Goal: Communication & Community: Answer question/provide support

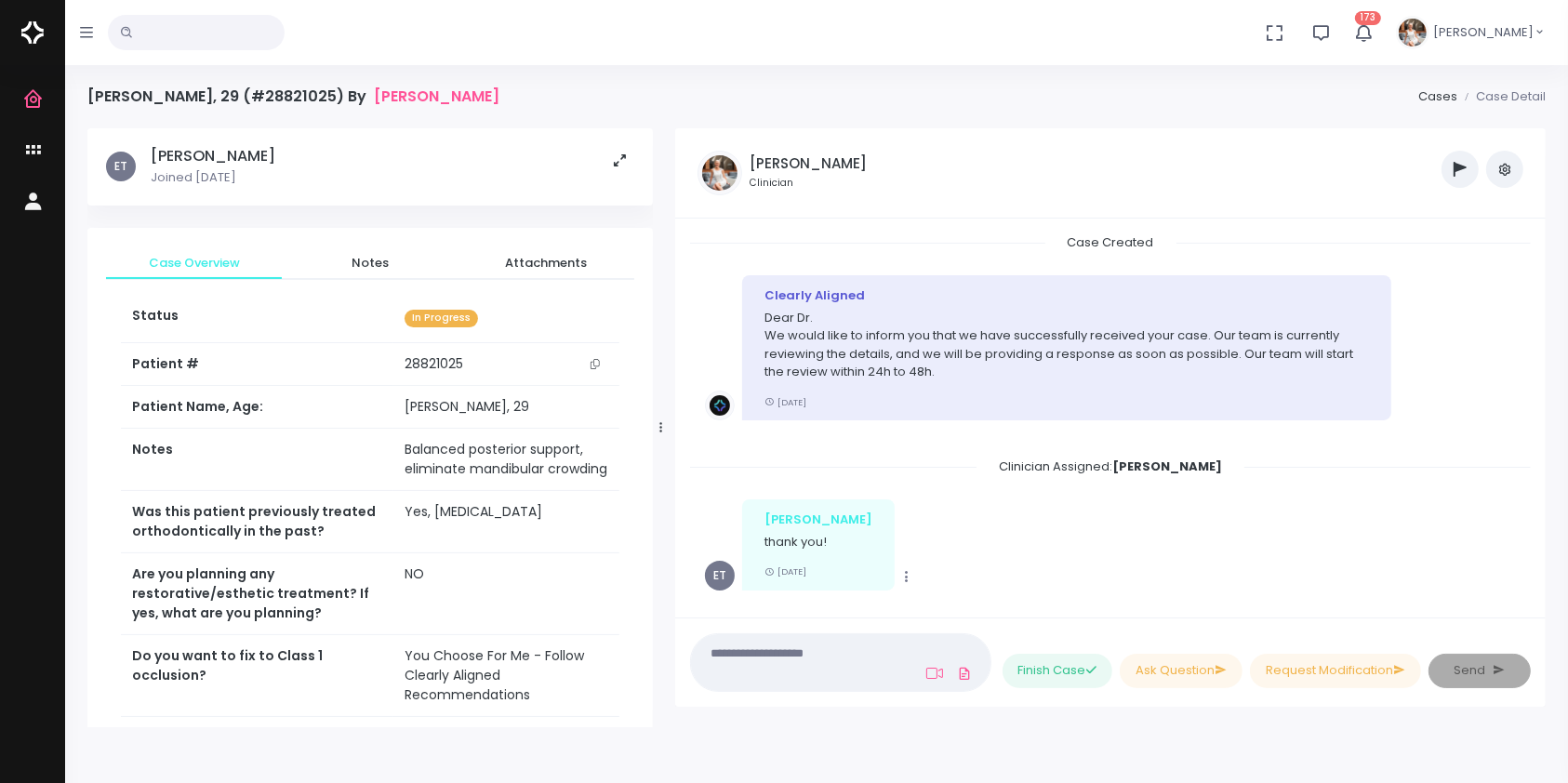
scroll to position [740, 0]
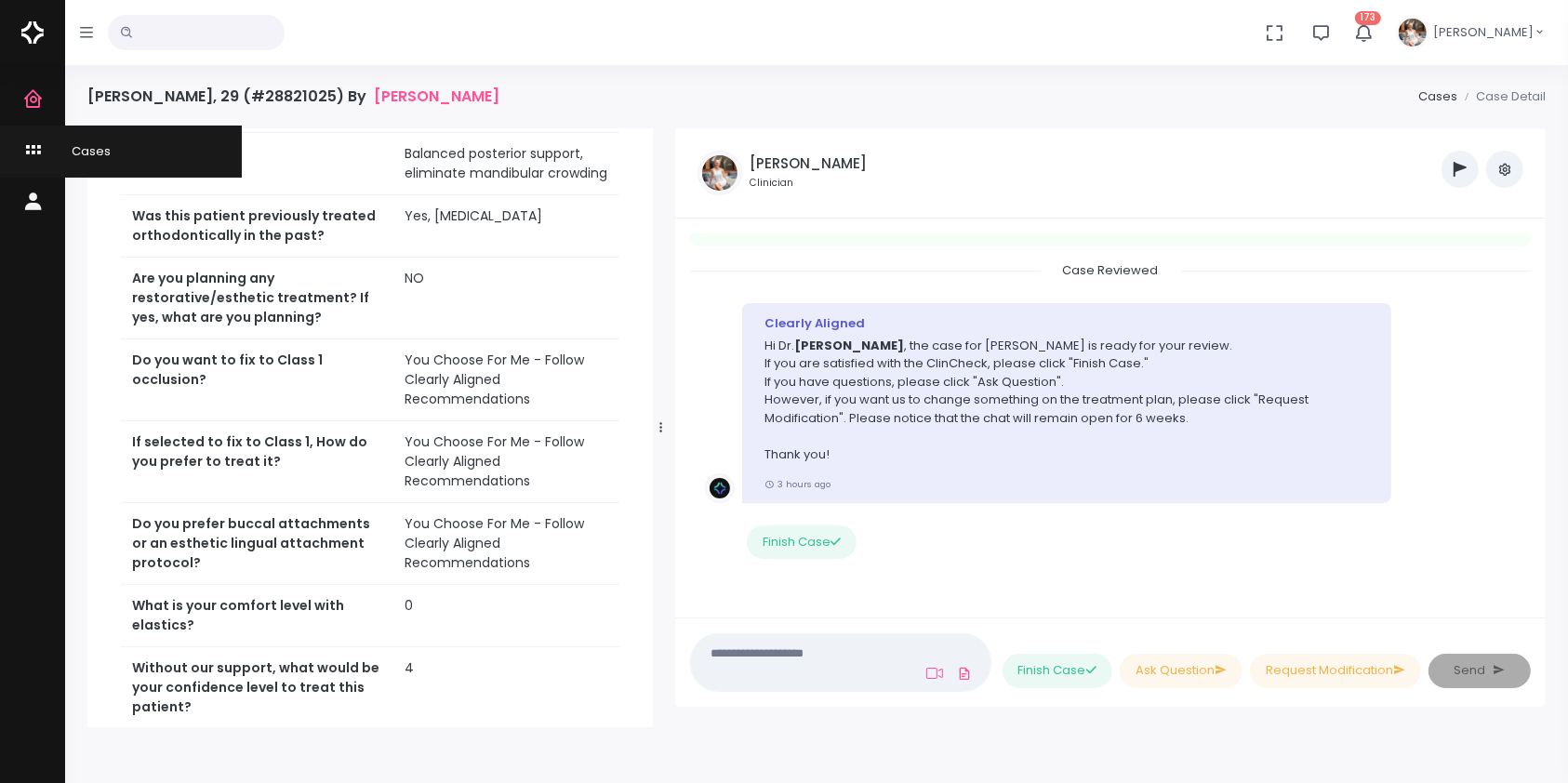
click at [34, 149] on icon "scrollable content" at bounding box center [35, 151] width 26 height 23
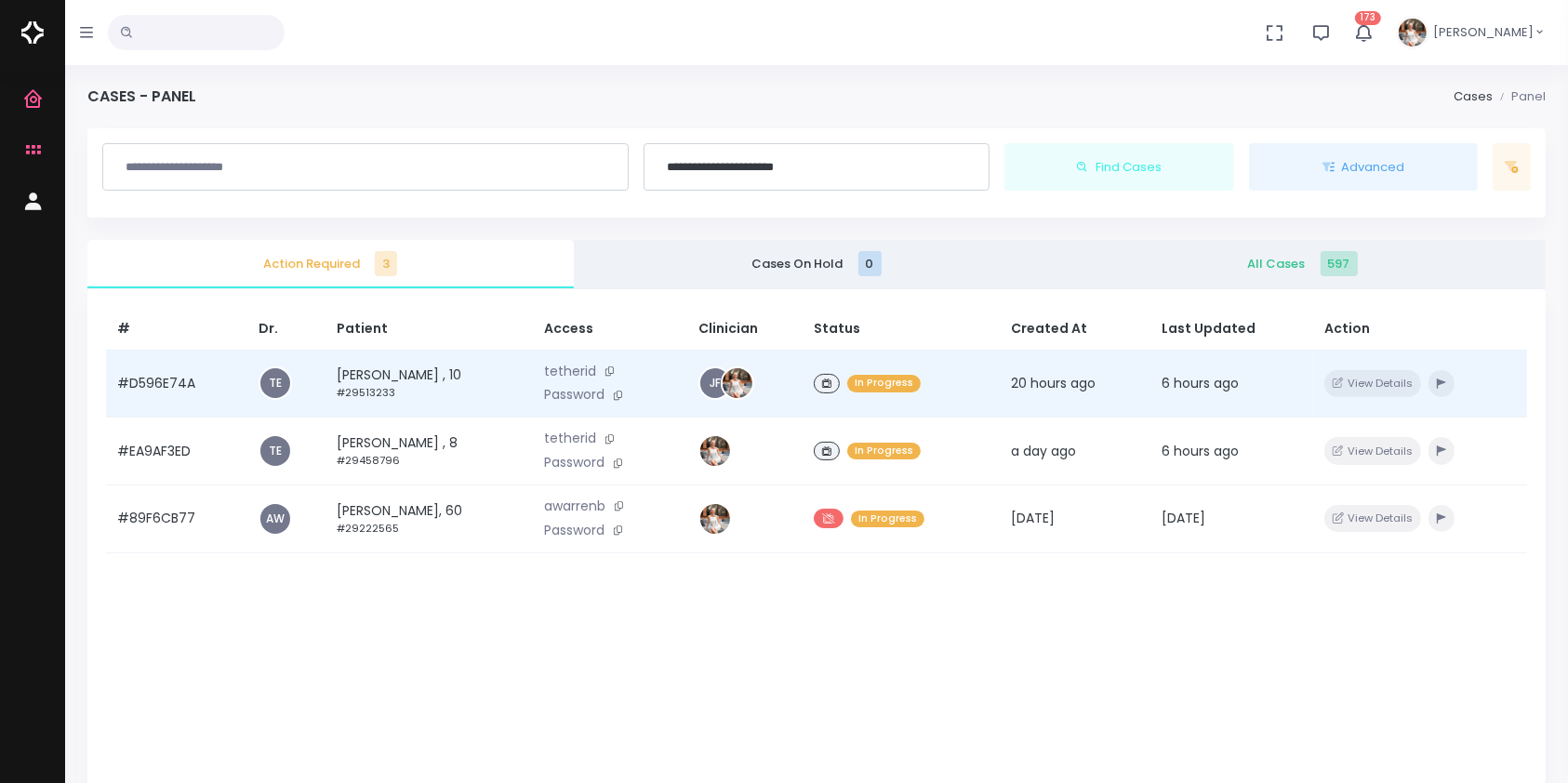
click at [171, 389] on td "#D596E74A" at bounding box center [177, 383] width 141 height 67
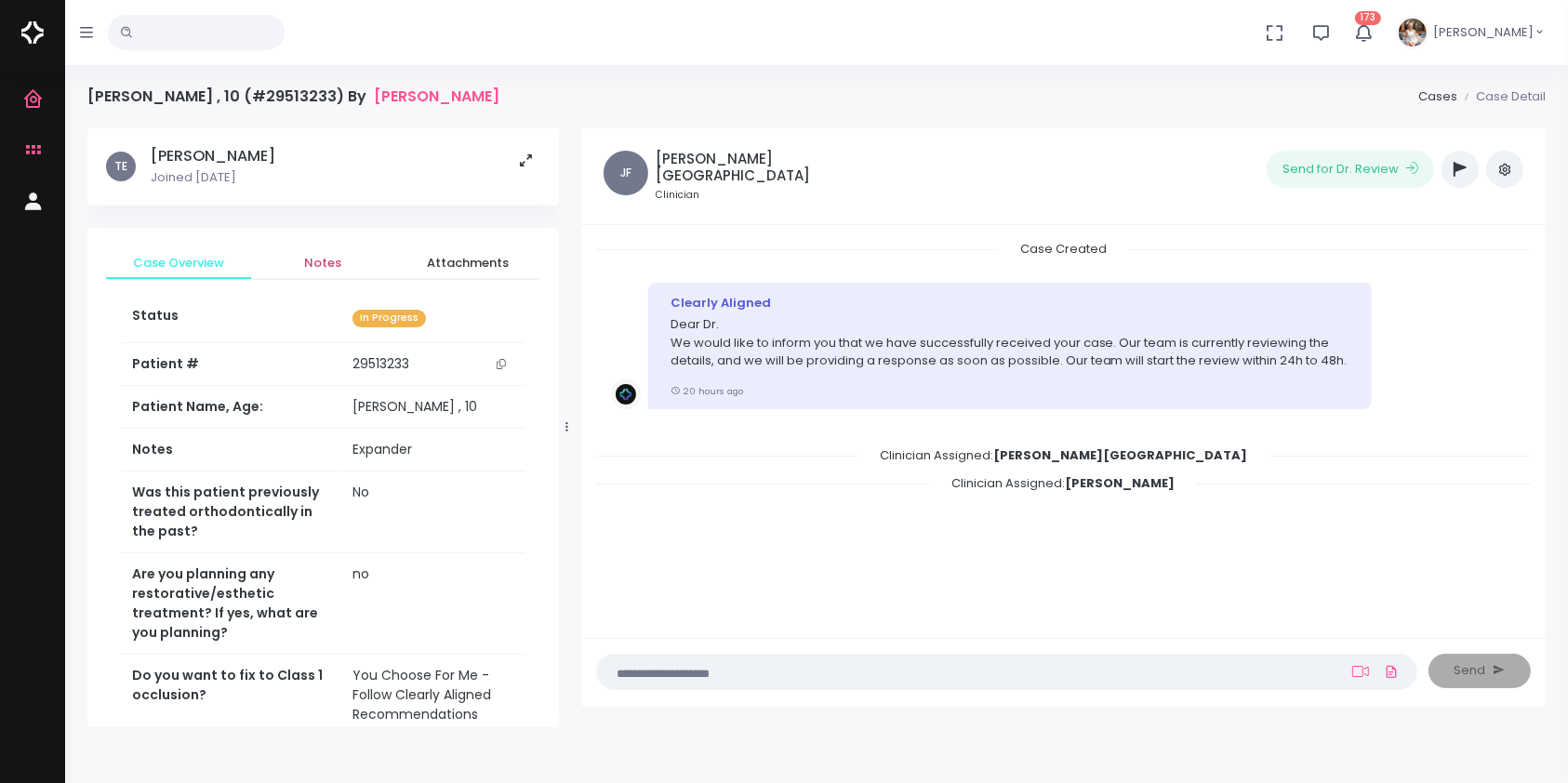
click at [320, 268] on span "Notes" at bounding box center [324, 263] width 115 height 19
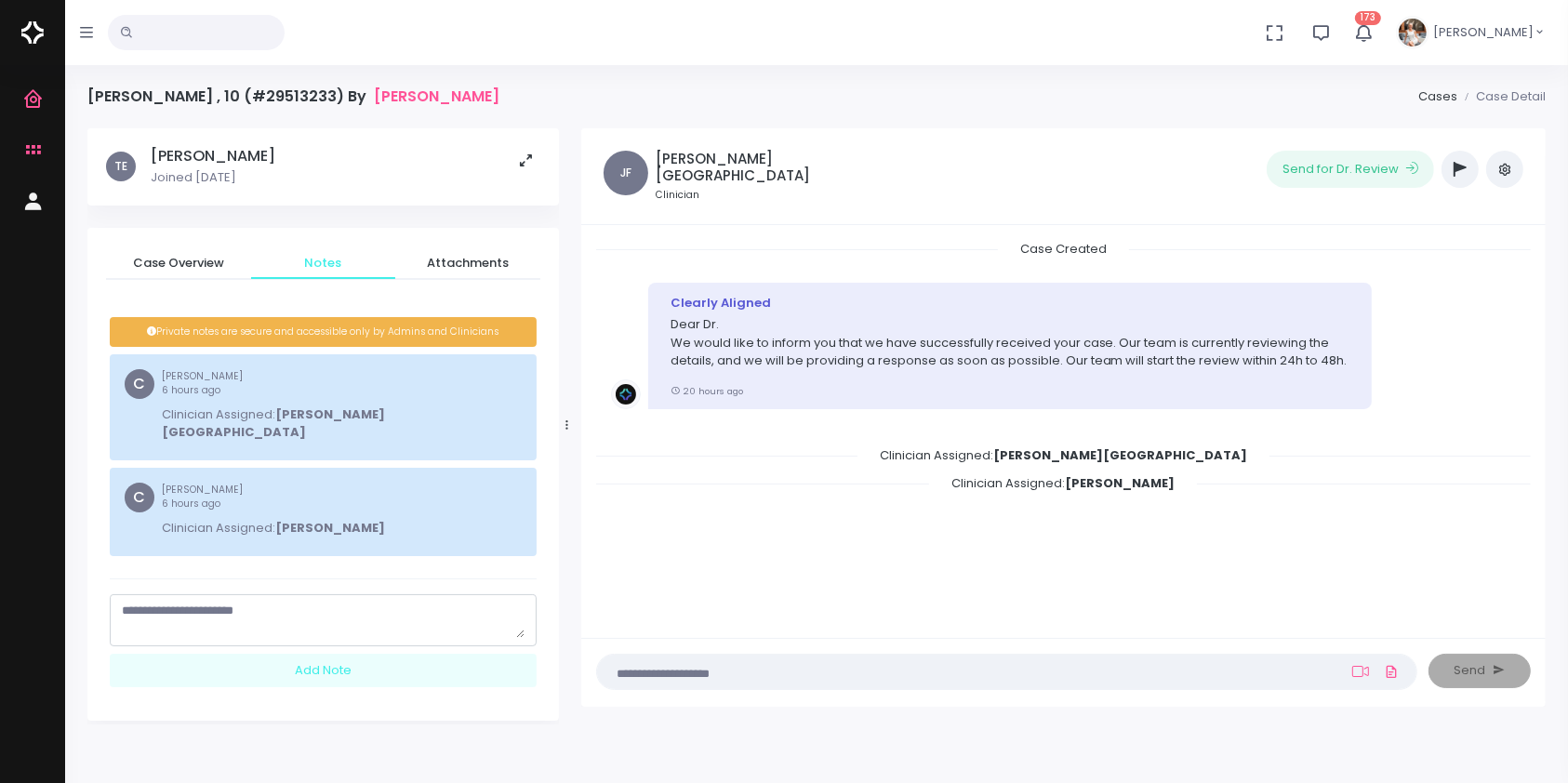
click at [214, 601] on textarea "scrollable content" at bounding box center [324, 619] width 403 height 37
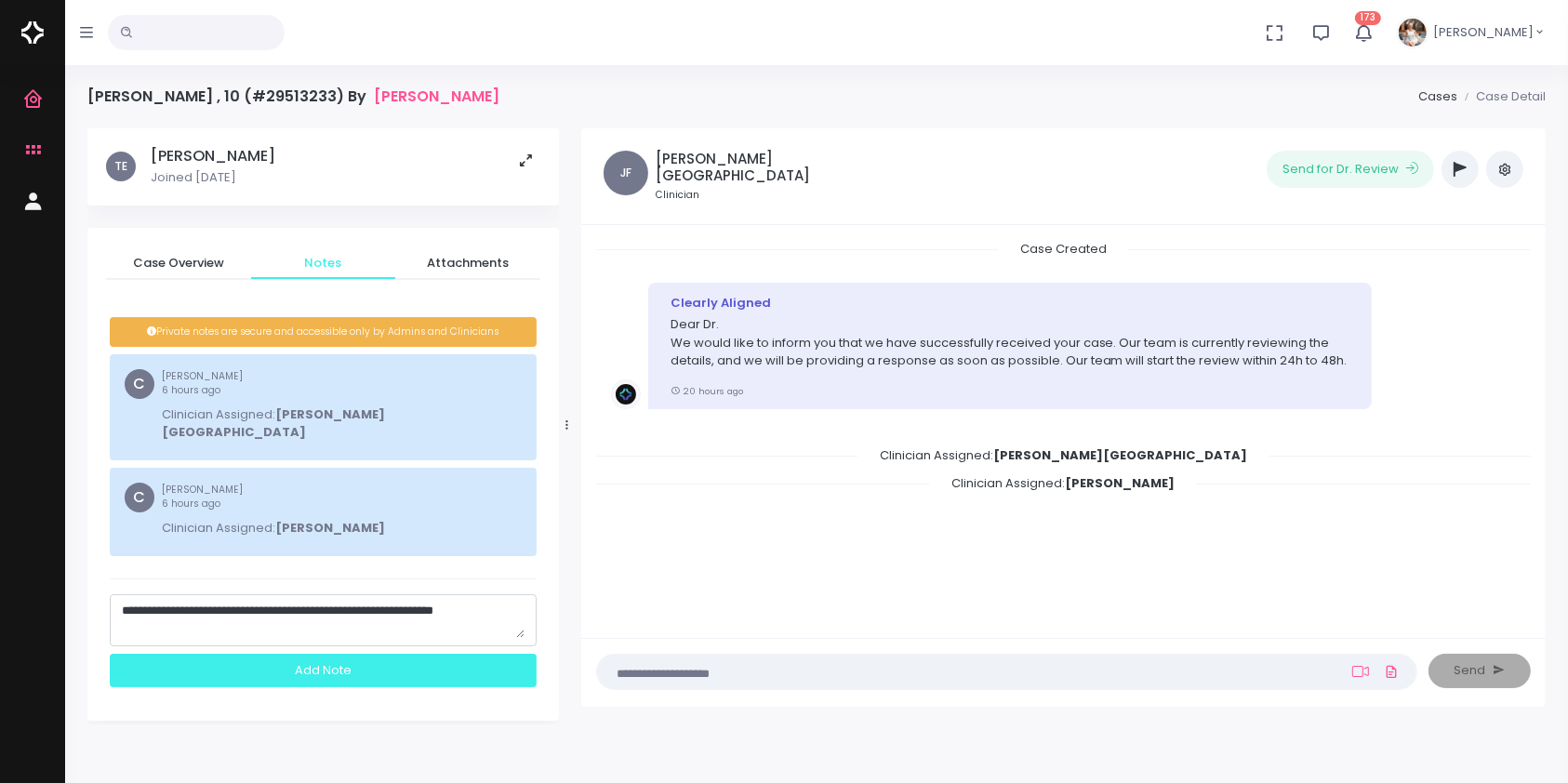
type textarea "**********"
click at [354, 654] on div "Add Note" at bounding box center [324, 671] width 427 height 35
